Goal: Information Seeking & Learning: Learn about a topic

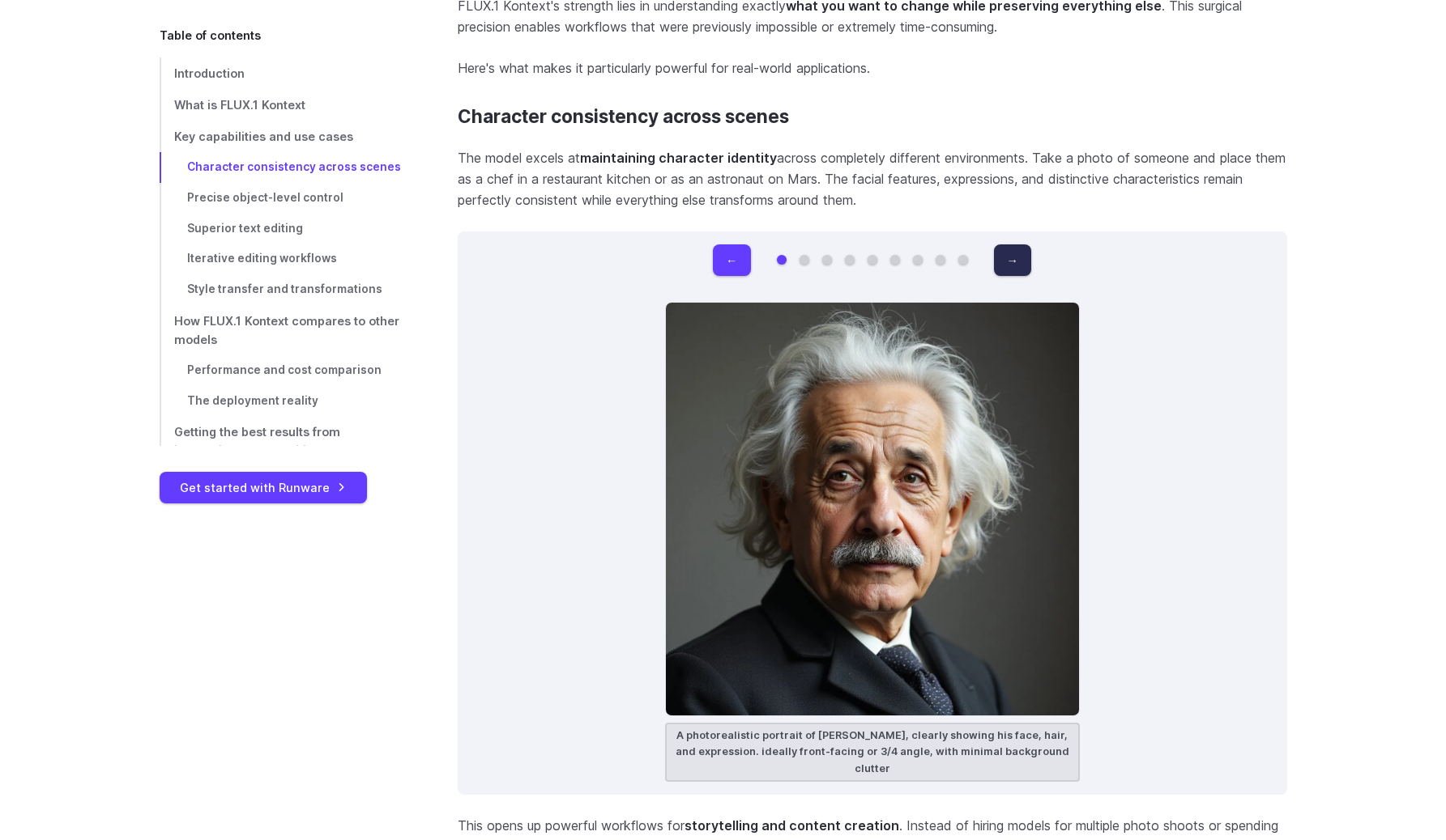
click at [1015, 259] on button "→" at bounding box center [1013, 259] width 37 height 31
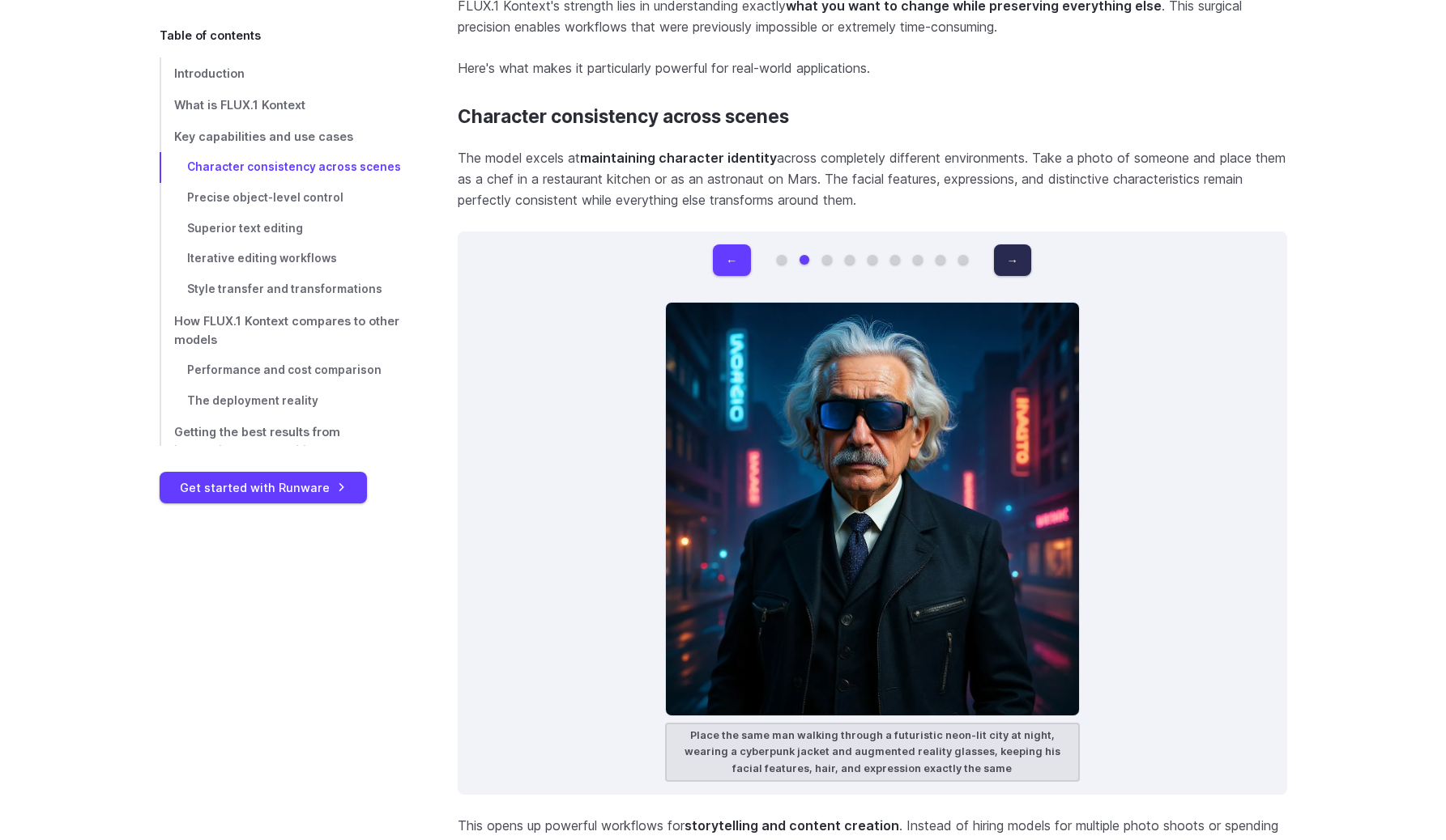
click at [1015, 259] on button "→" at bounding box center [1013, 259] width 37 height 31
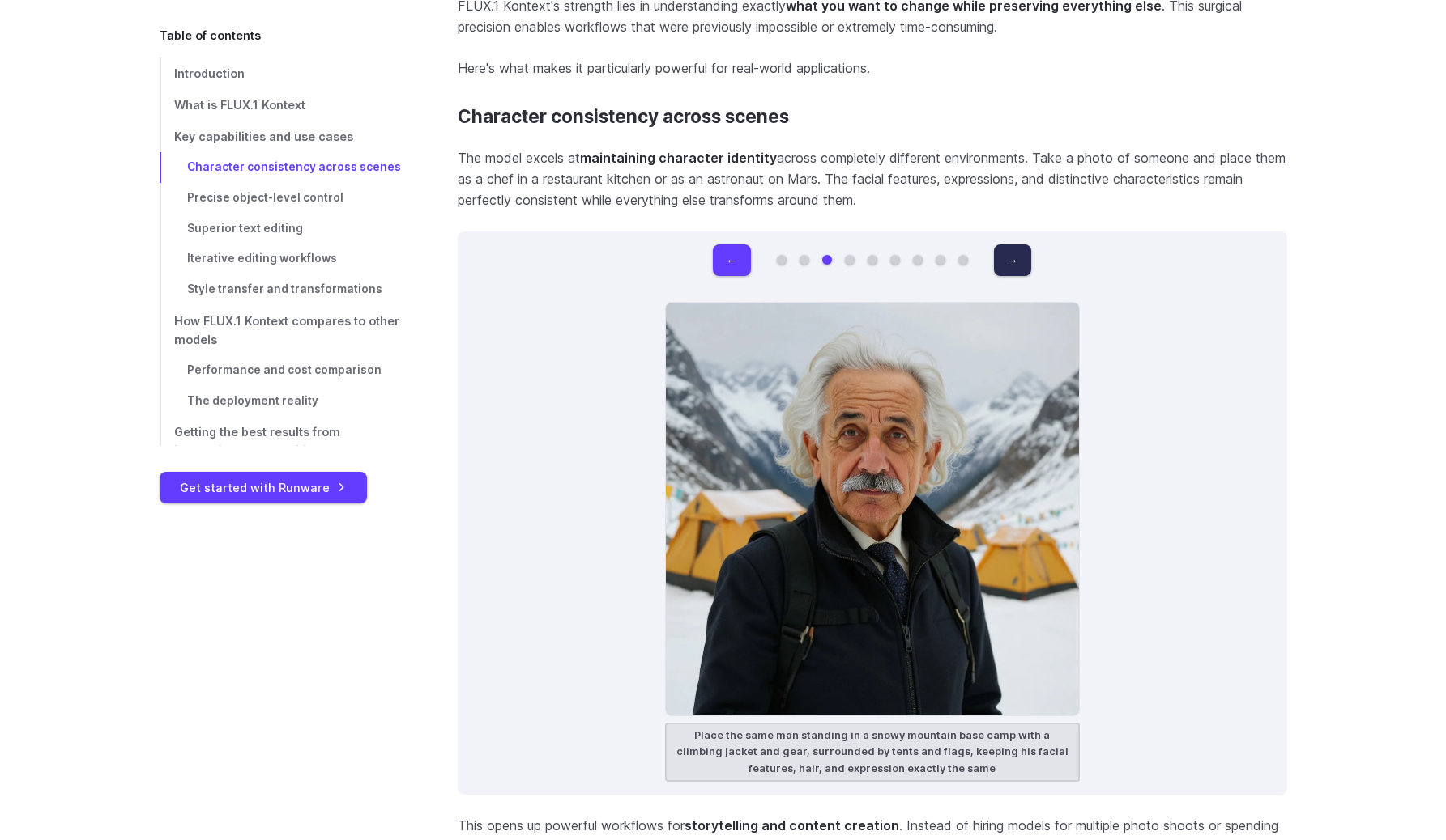
click at [1015, 259] on button "→" at bounding box center [1013, 259] width 37 height 31
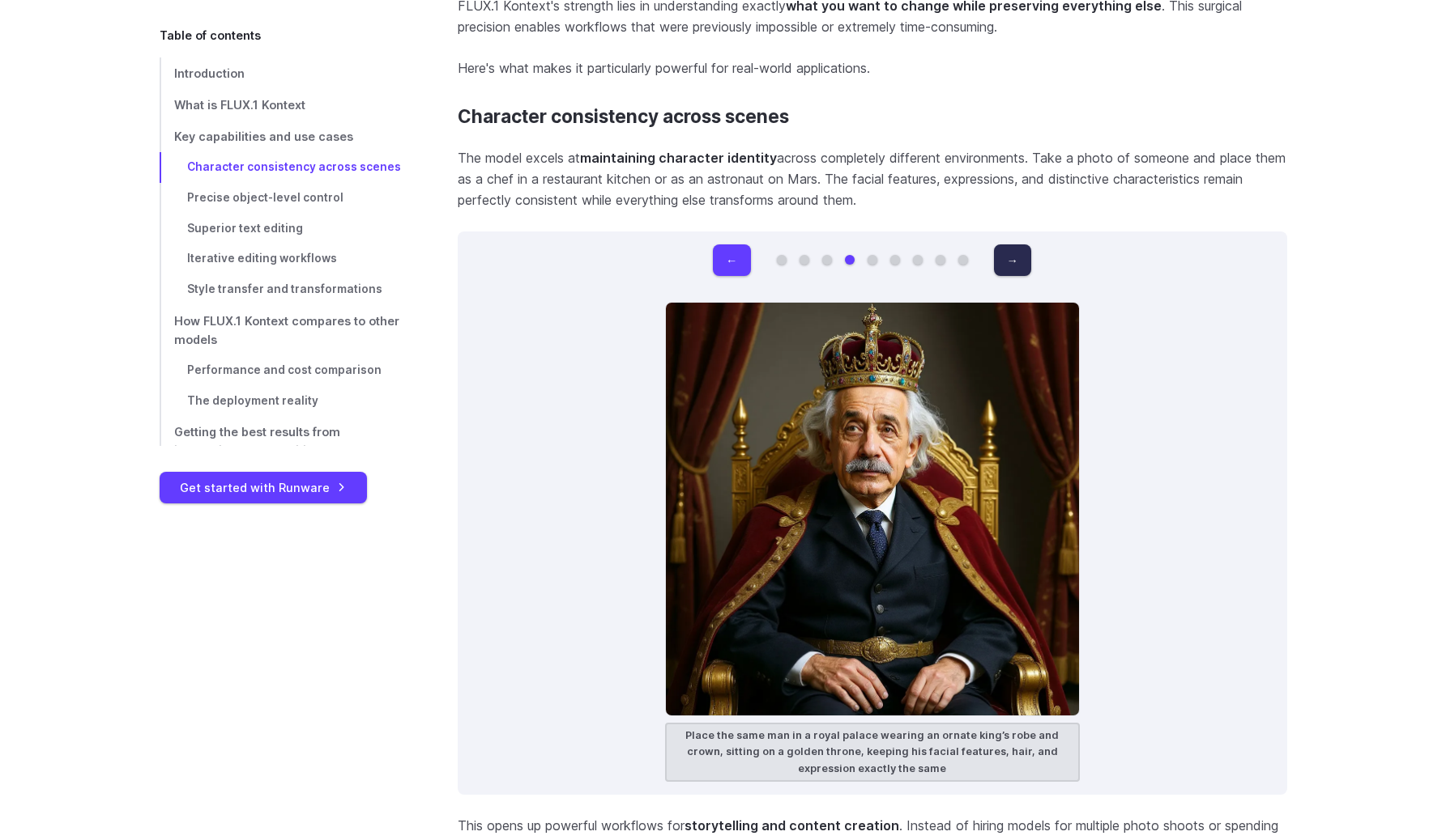
click at [1015, 259] on button "→" at bounding box center [1013, 259] width 37 height 31
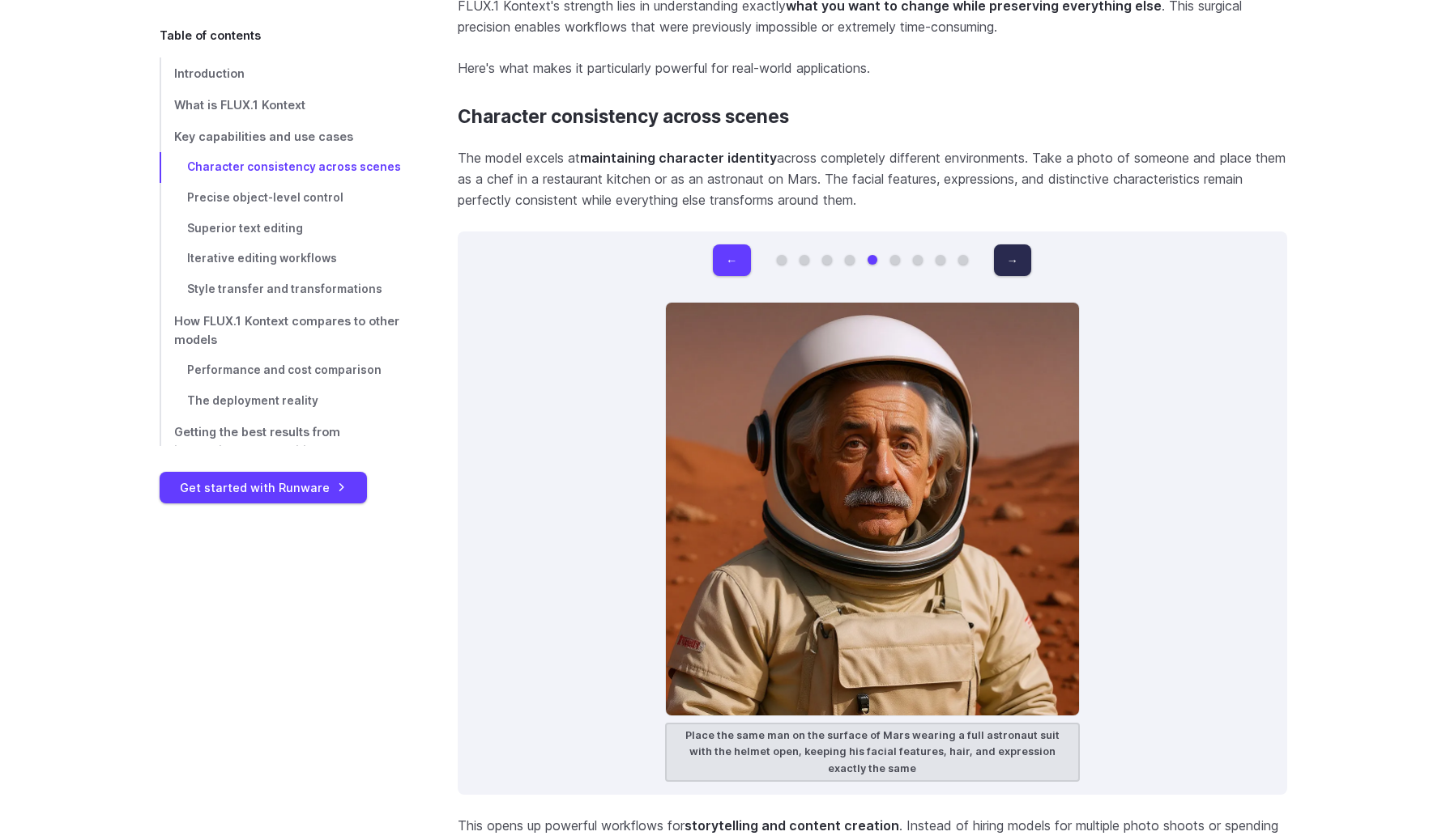
click at [1015, 259] on button "→" at bounding box center [1013, 259] width 37 height 31
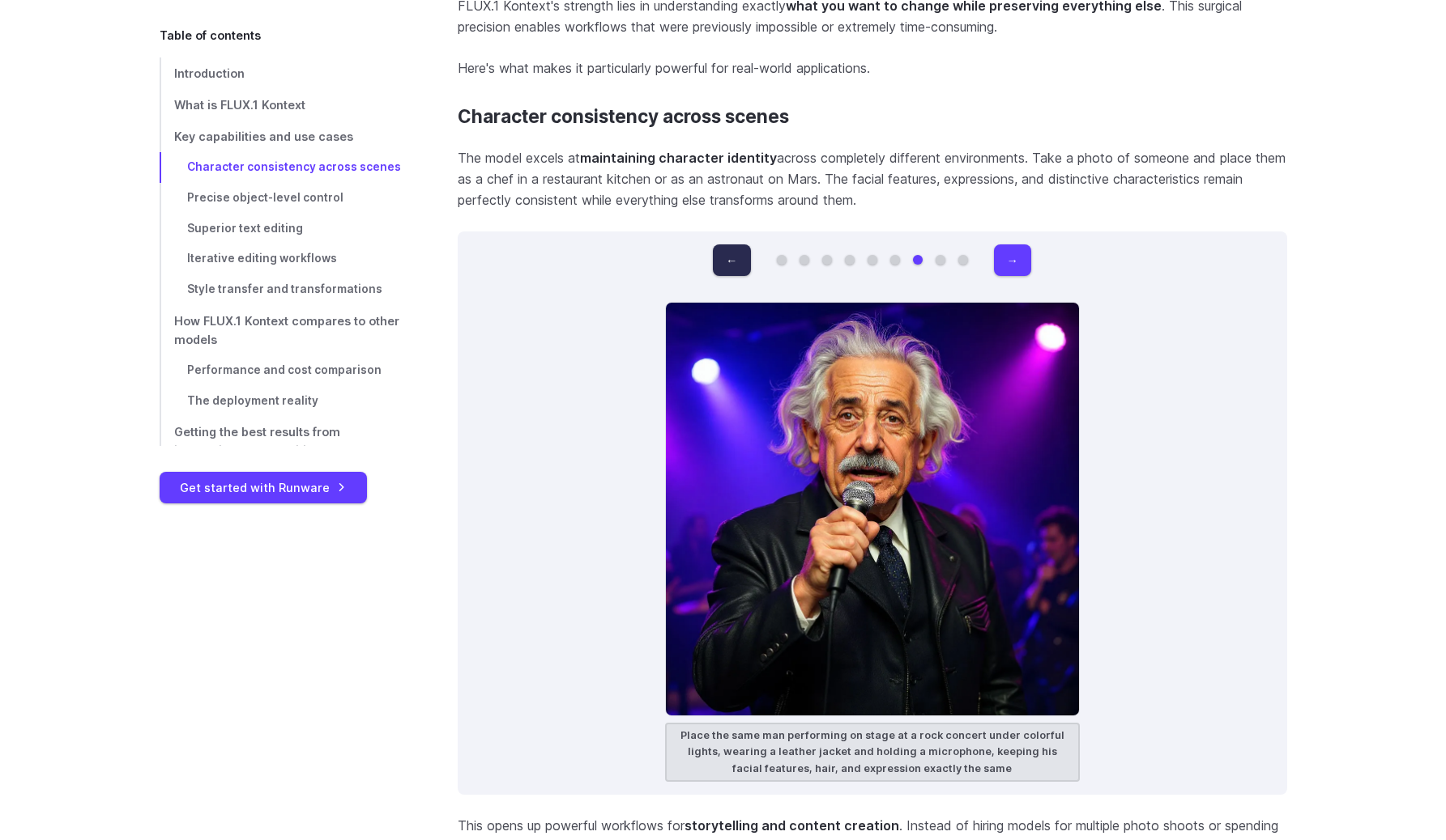
click at [740, 254] on button "←" at bounding box center [731, 259] width 37 height 31
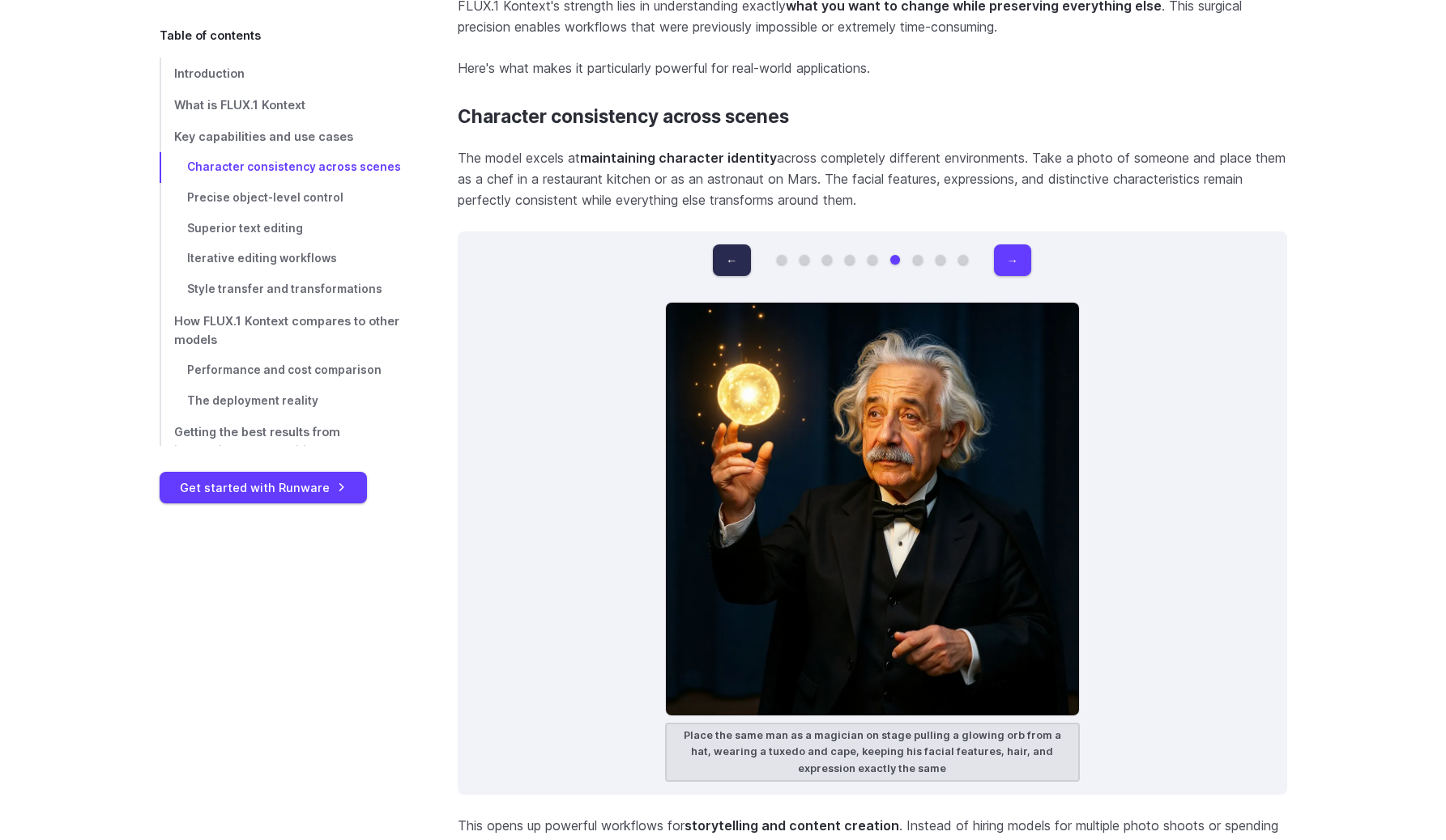
click at [740, 254] on button "←" at bounding box center [731, 259] width 37 height 31
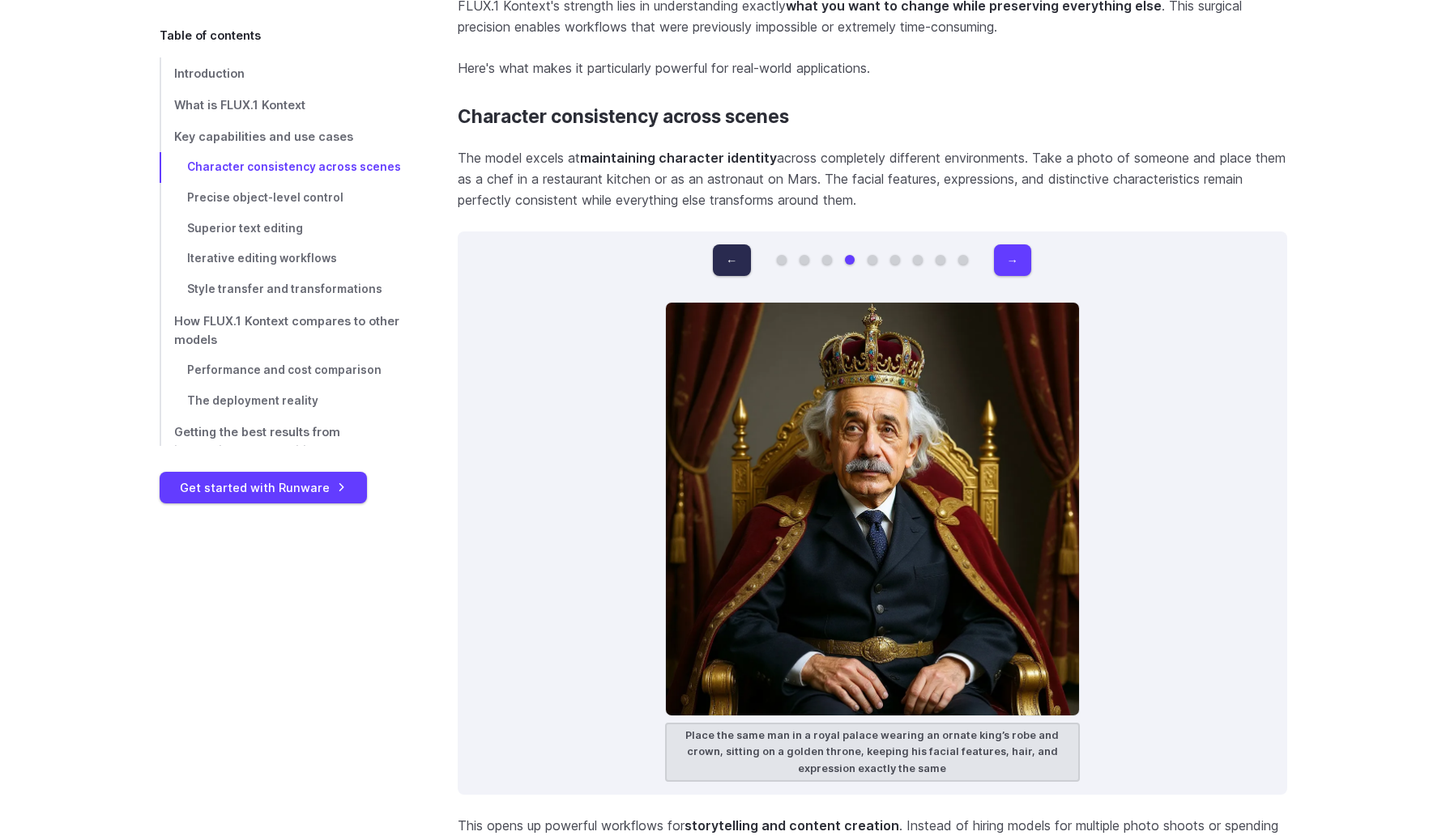
click at [740, 254] on button "←" at bounding box center [731, 259] width 37 height 31
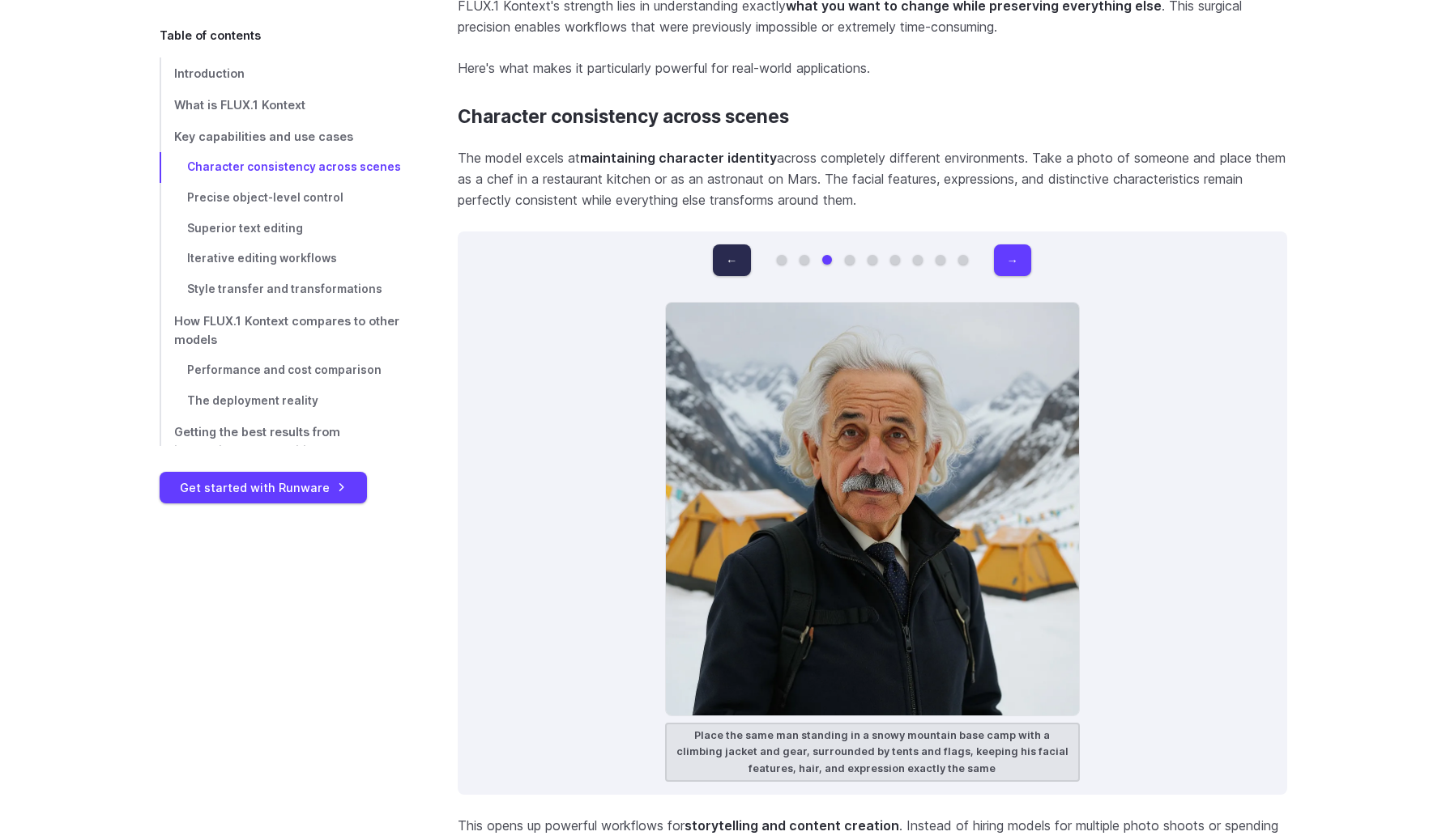
click at [735, 257] on button "←" at bounding box center [731, 259] width 37 height 31
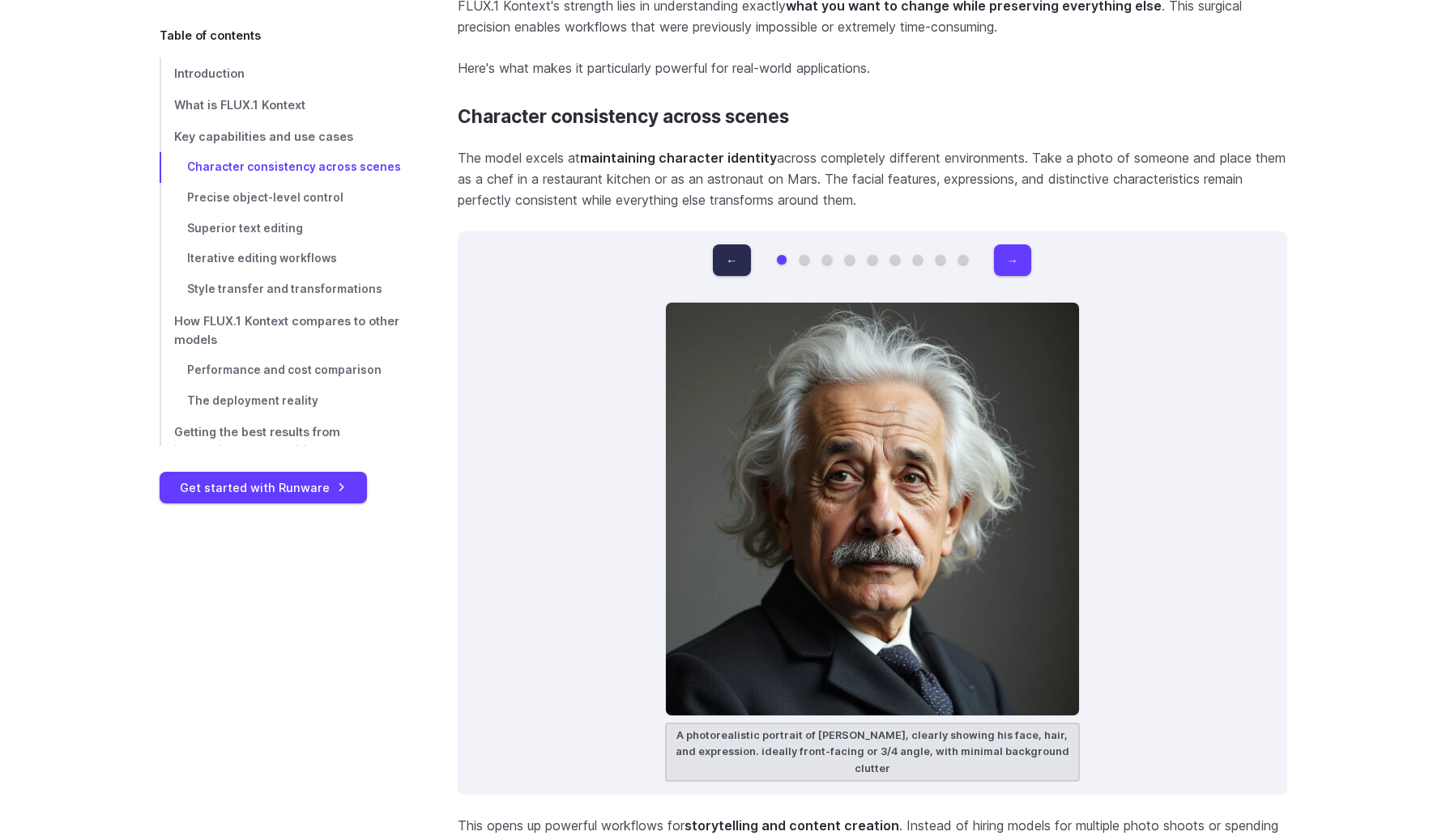
click at [735, 257] on button "←" at bounding box center [731, 259] width 37 height 31
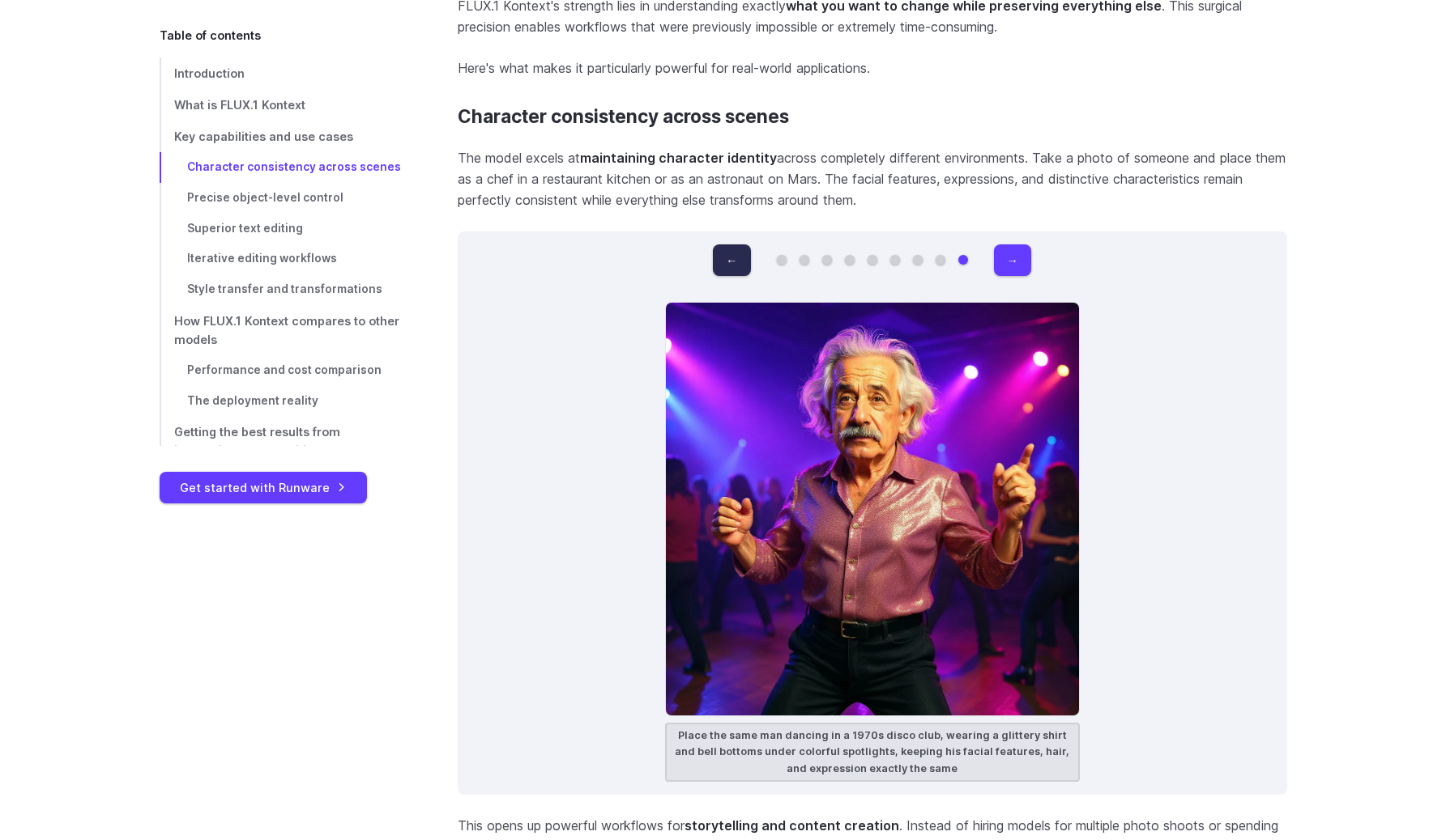
click at [735, 257] on button "←" at bounding box center [731, 259] width 37 height 31
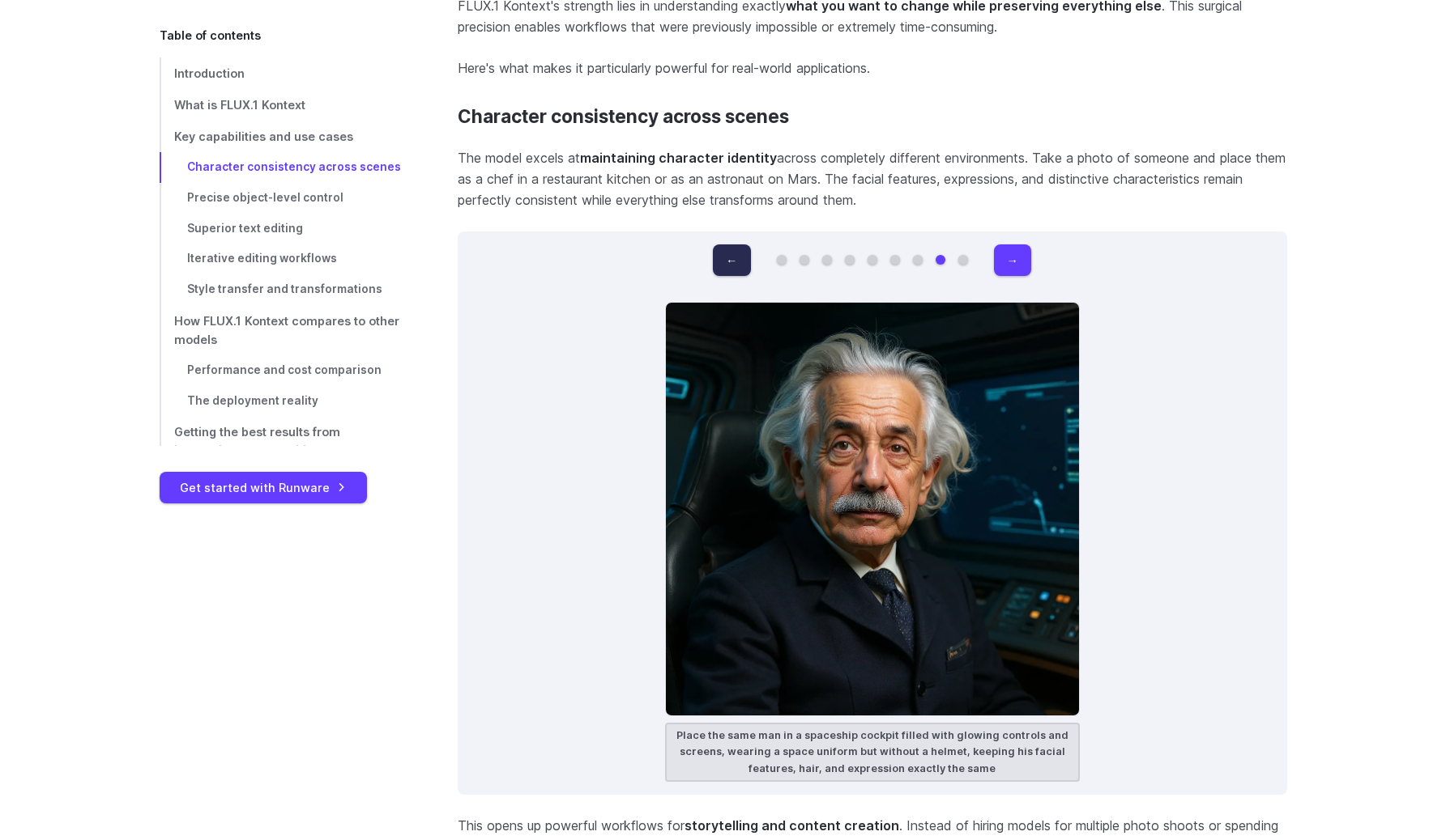
click at [735, 257] on button "←" at bounding box center [731, 259] width 37 height 31
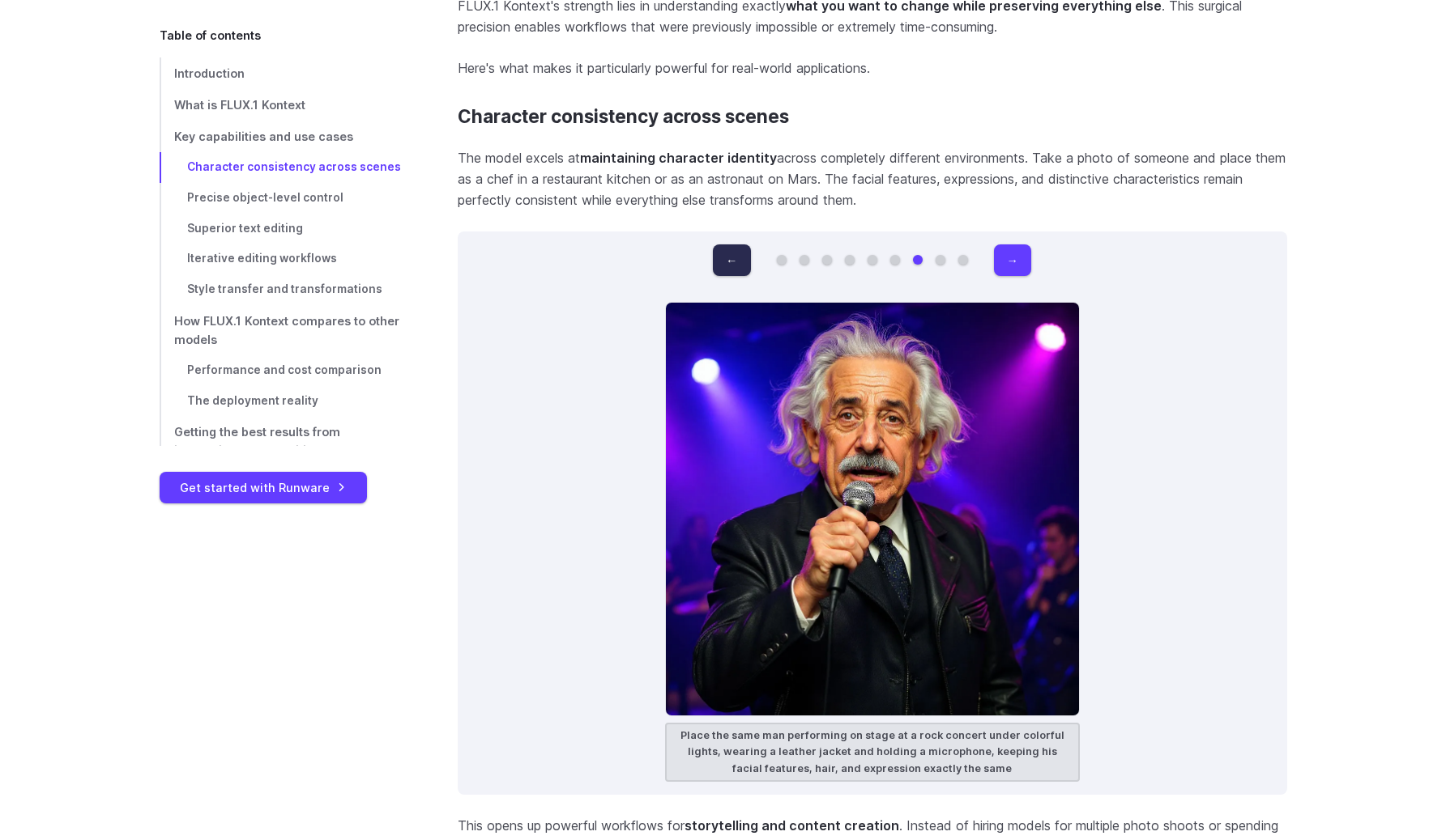
click at [735, 257] on button "←" at bounding box center [731, 259] width 37 height 31
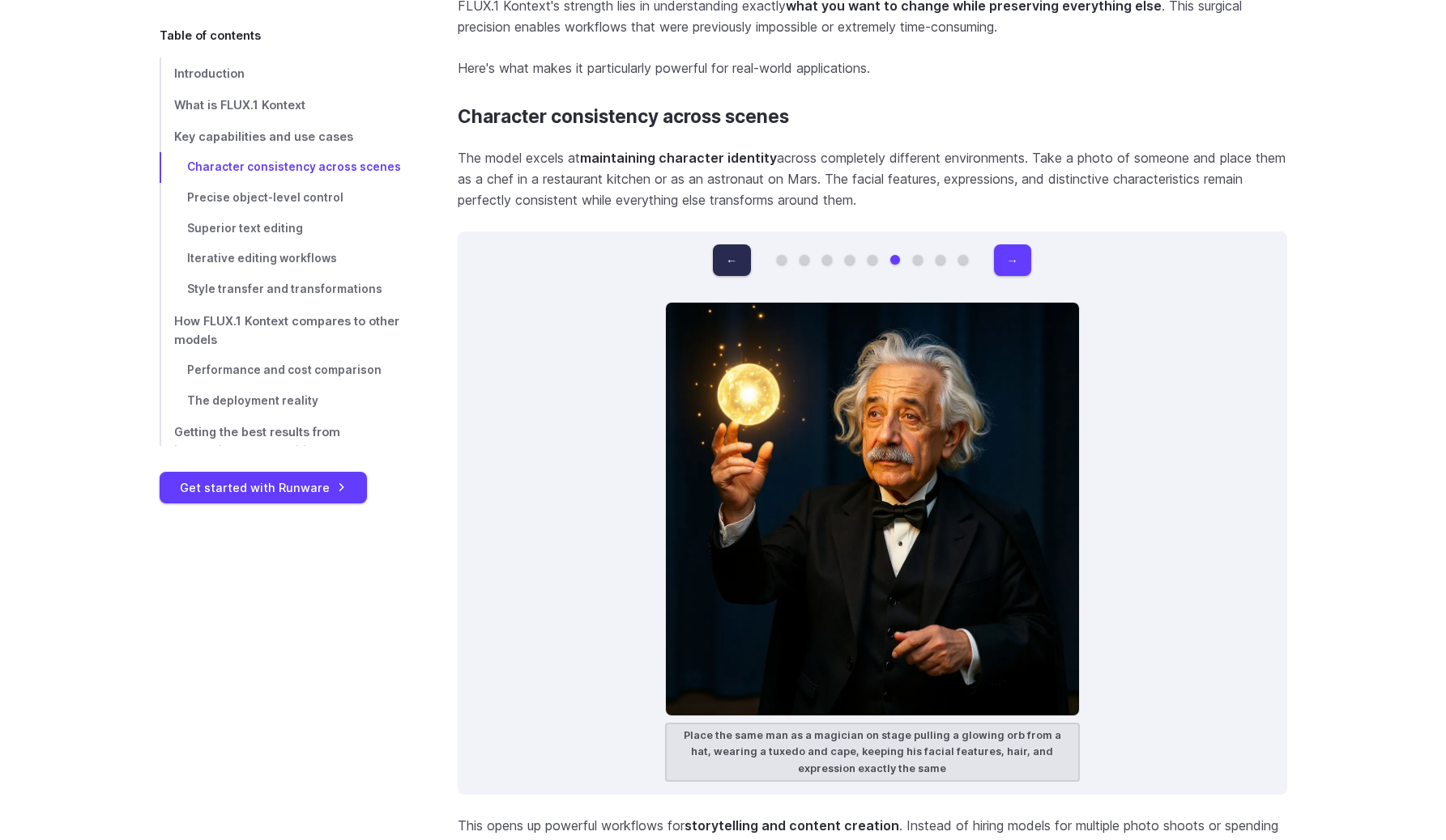
click at [735, 257] on button "←" at bounding box center [731, 259] width 37 height 31
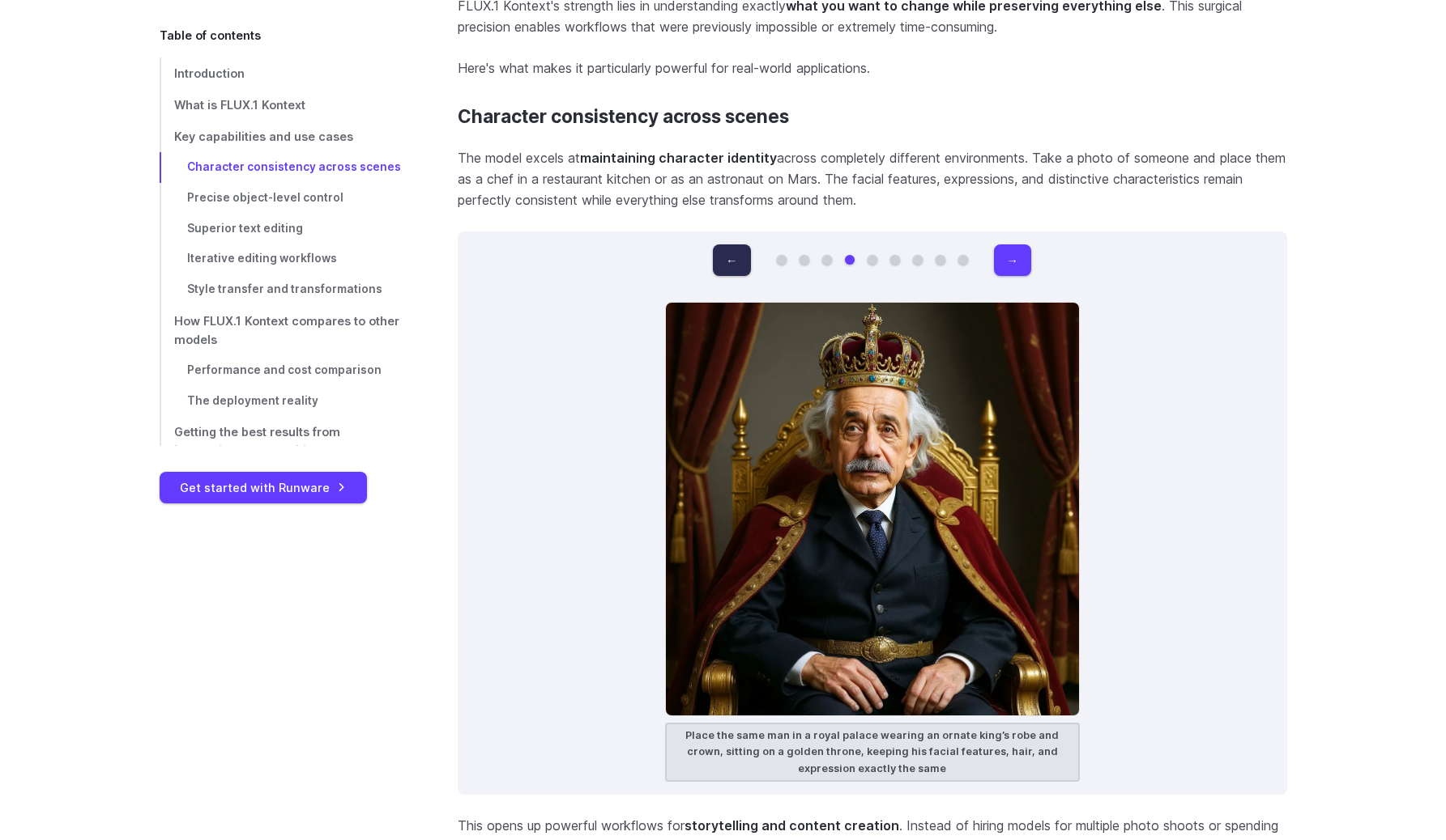
click at [735, 257] on button "←" at bounding box center [731, 259] width 37 height 31
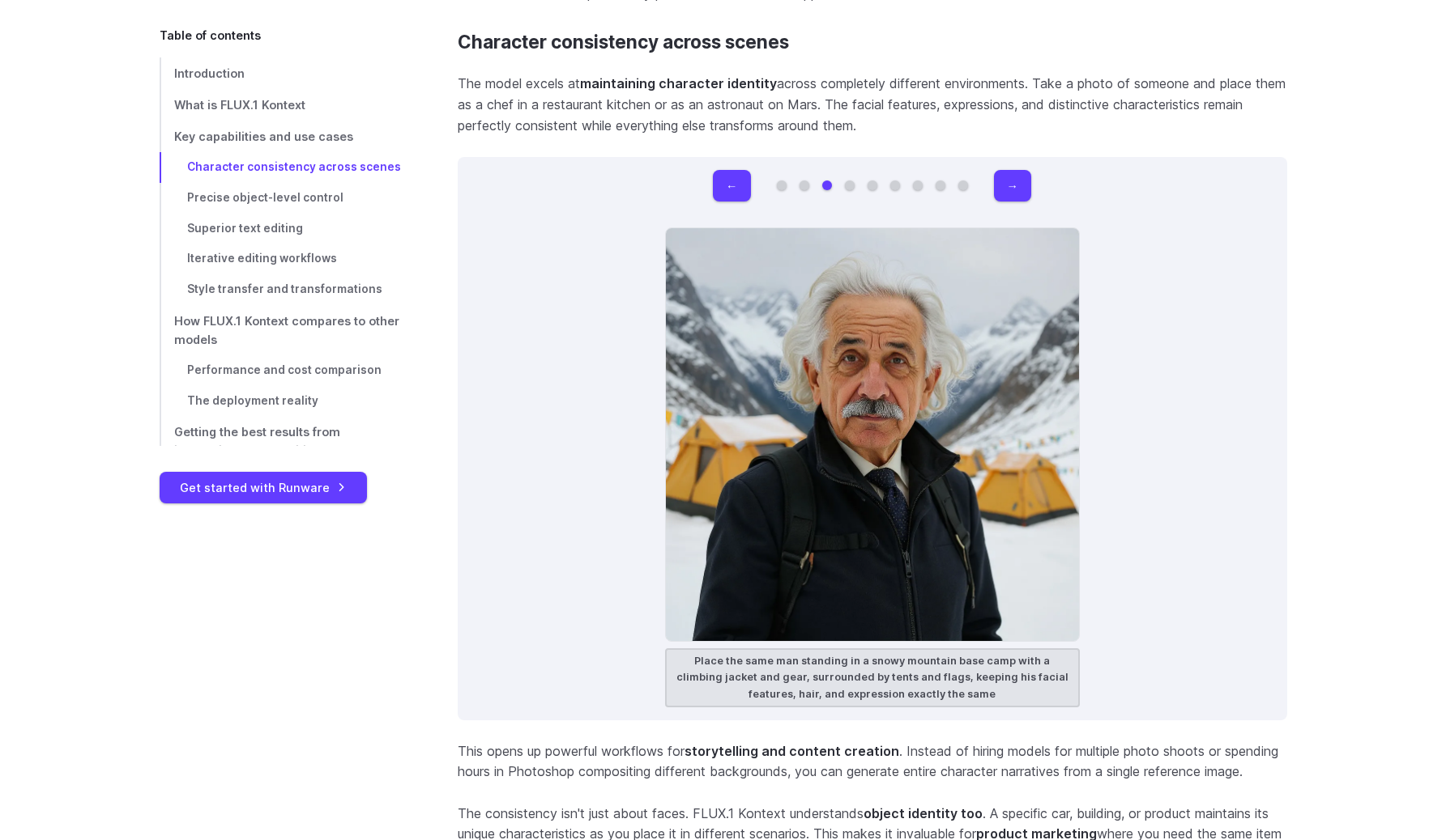
scroll to position [4625, 0]
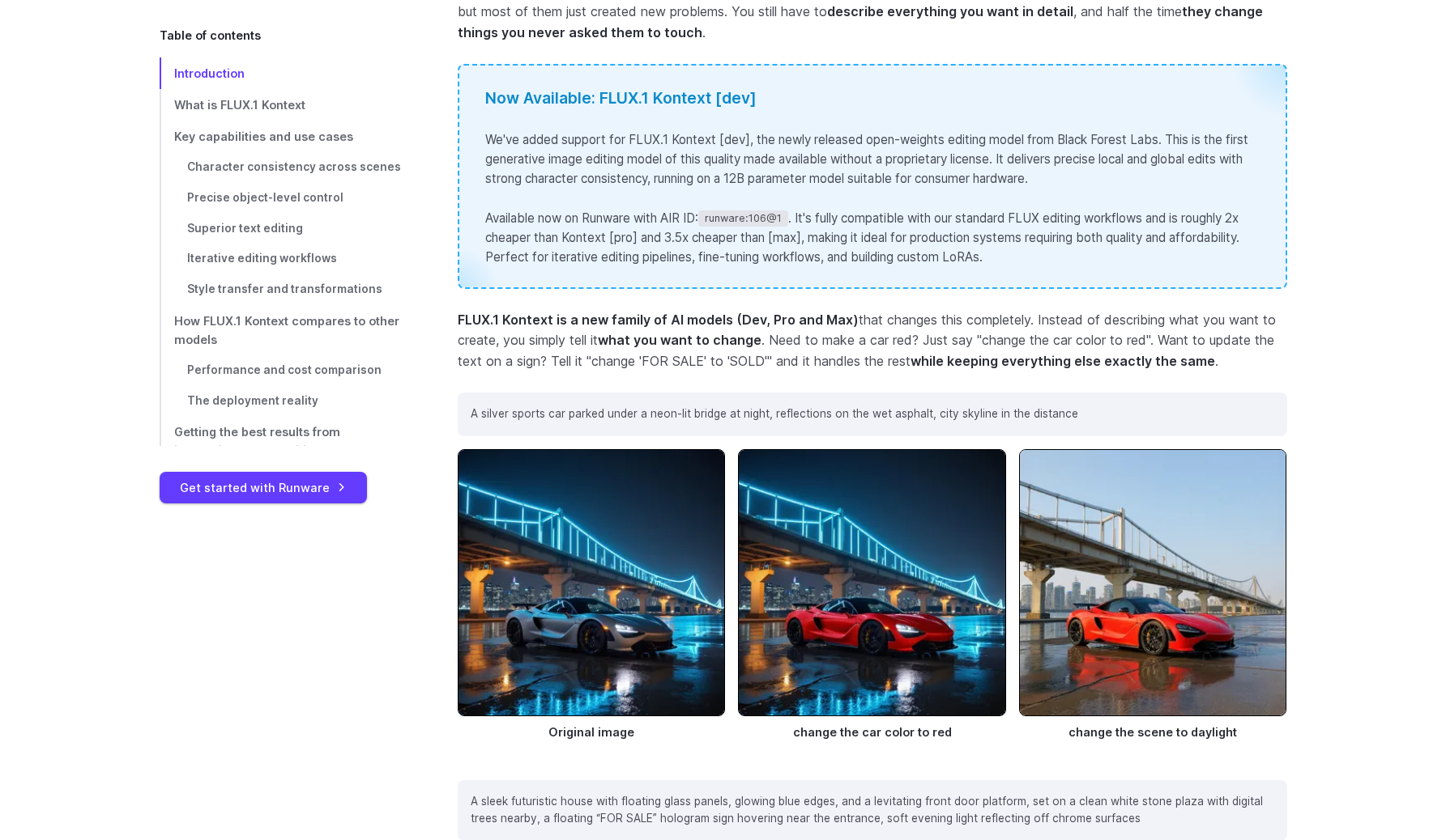
click at [963, 286] on div "Now Available: FLUX.1 Kontext [dev] We've added support for FLUX.1 Kontext [dev…" at bounding box center [873, 175] width 829 height 225
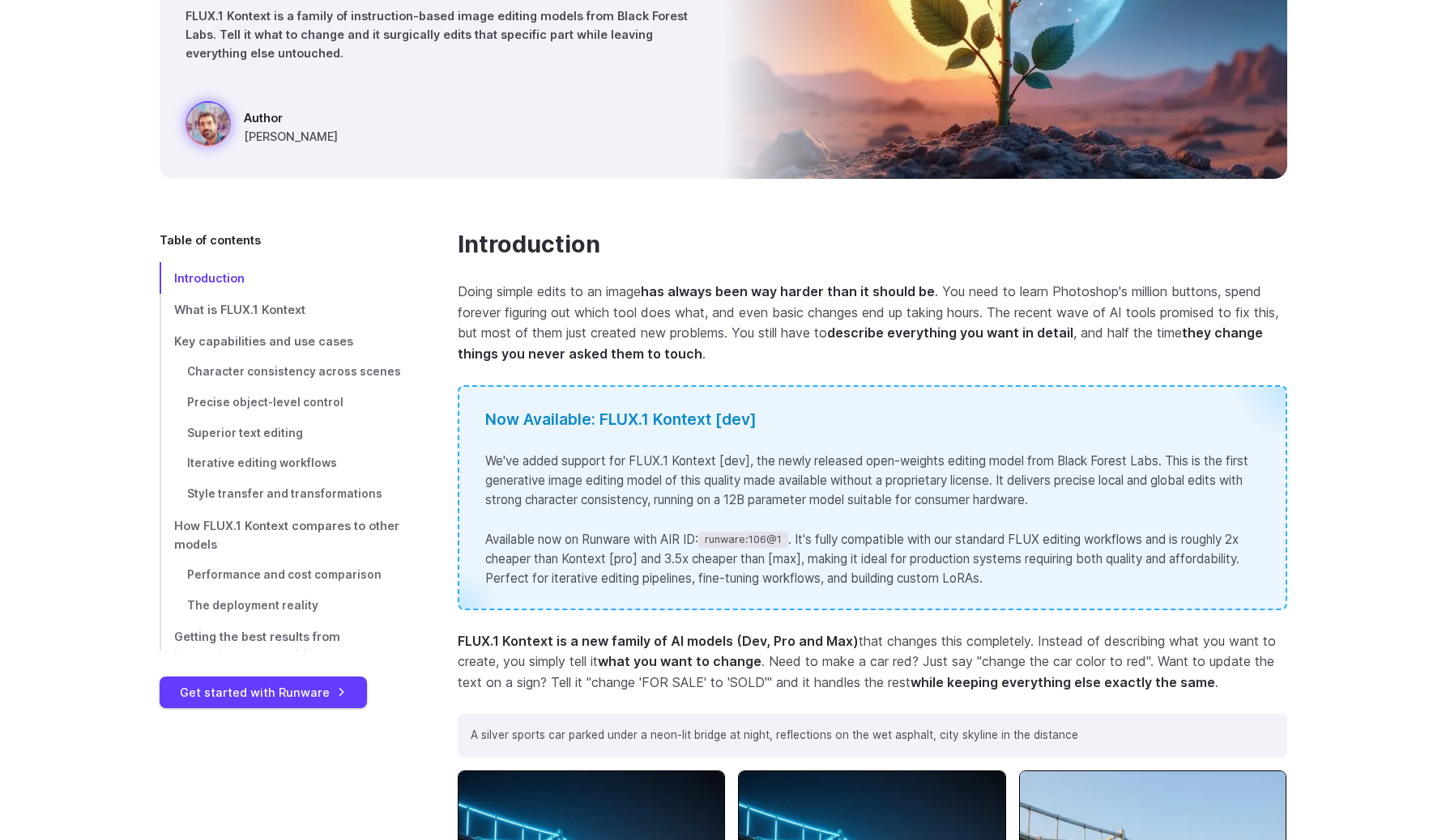
scroll to position [0, 0]
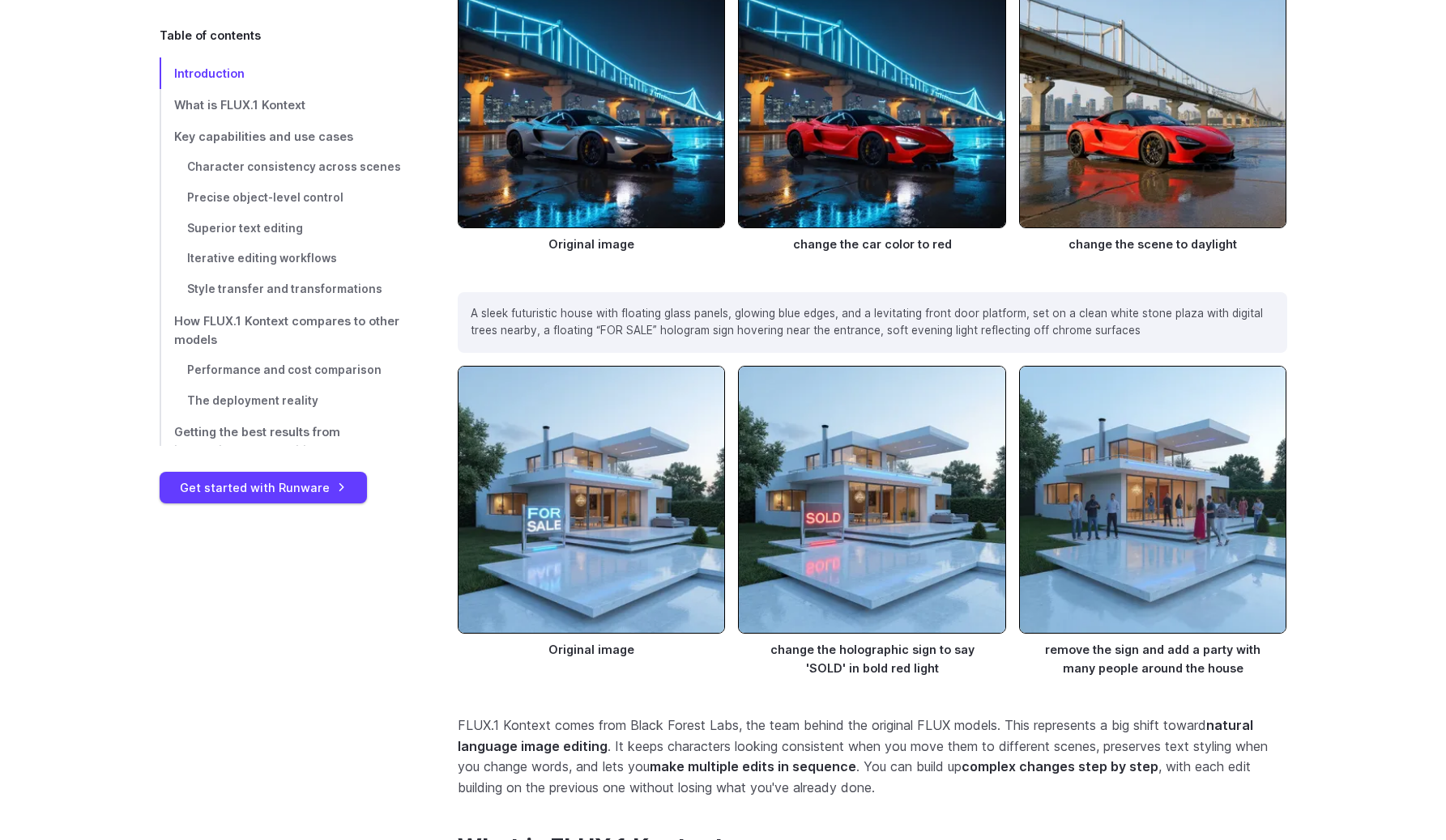
click at [559, 331] on p "A sleek futuristic house with floating glass panels, glowing blue edges, and a …" at bounding box center [872, 323] width 803 height 36
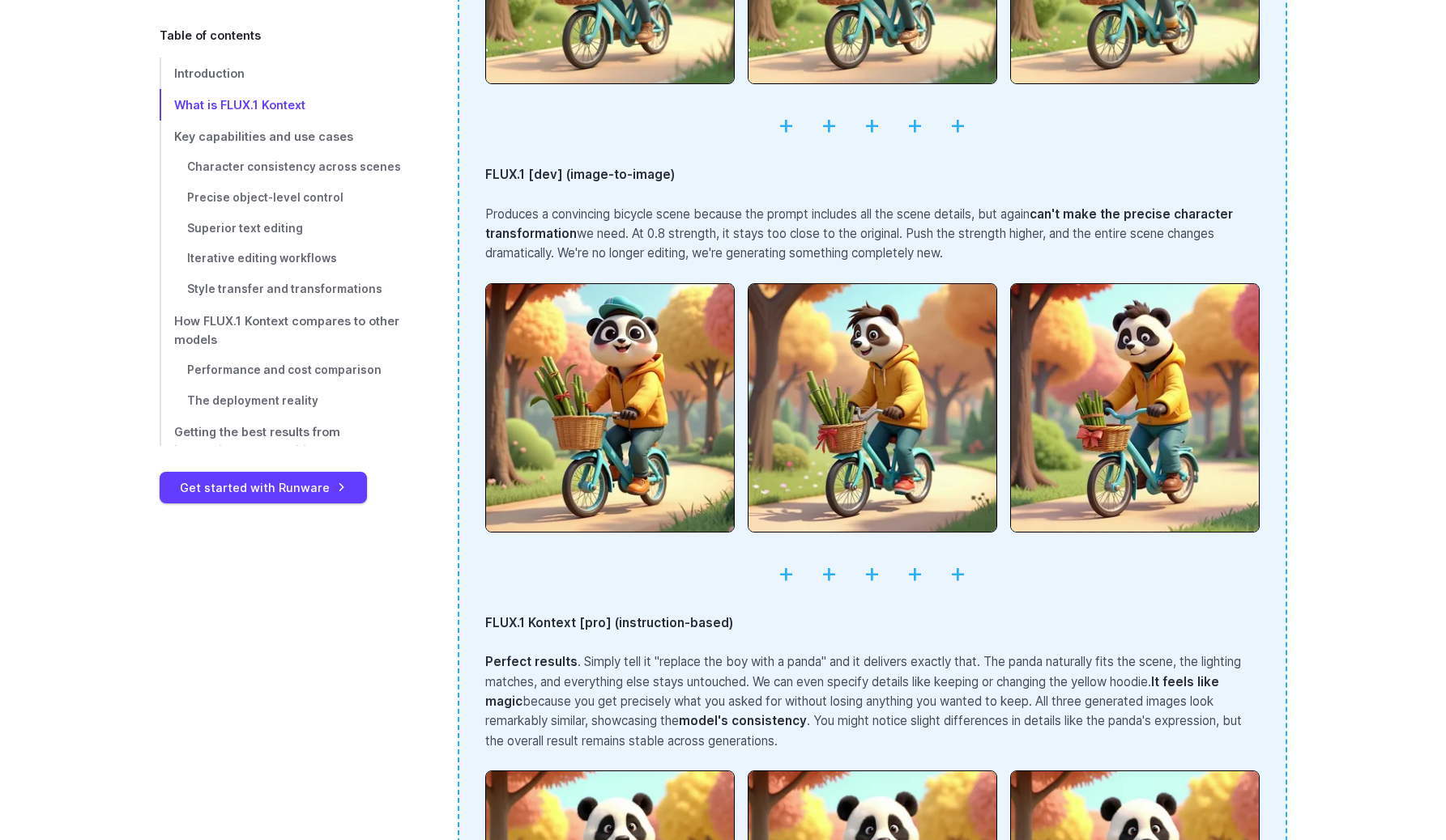
scroll to position [2924, 0]
